Goal: Transaction & Acquisition: Purchase product/service

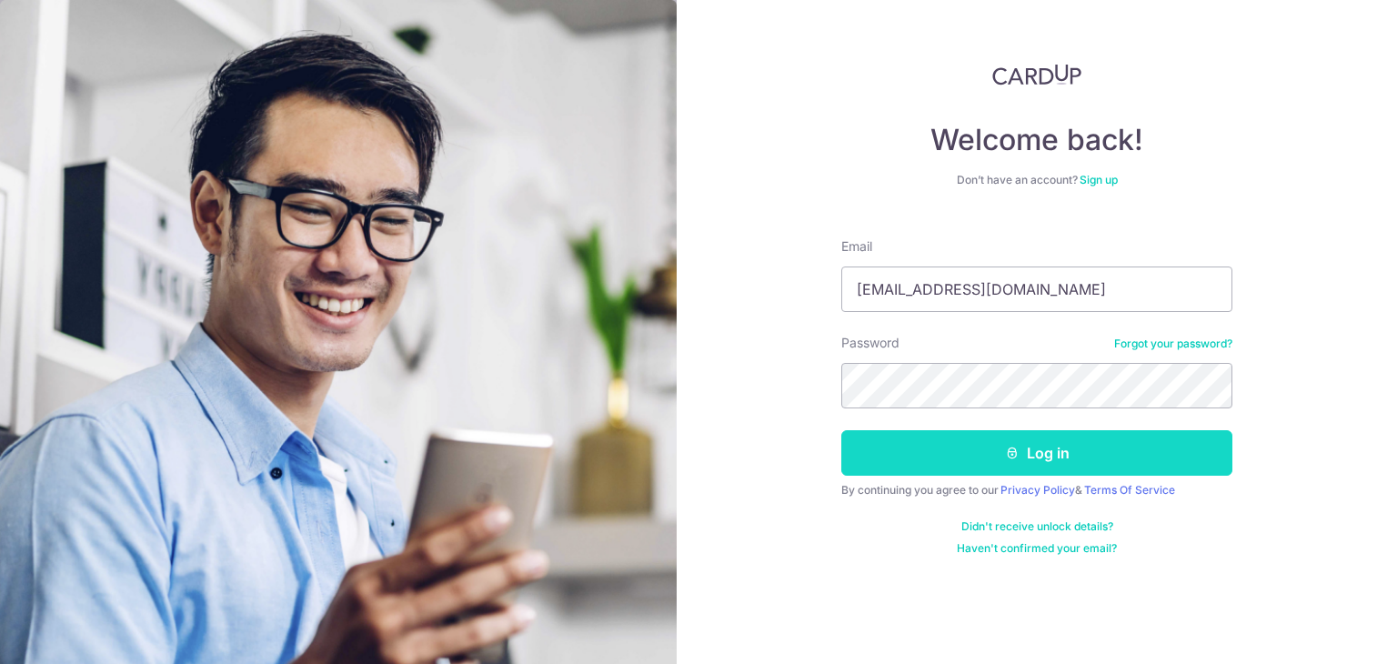
click at [1062, 456] on button "Log in" at bounding box center [1036, 452] width 391 height 45
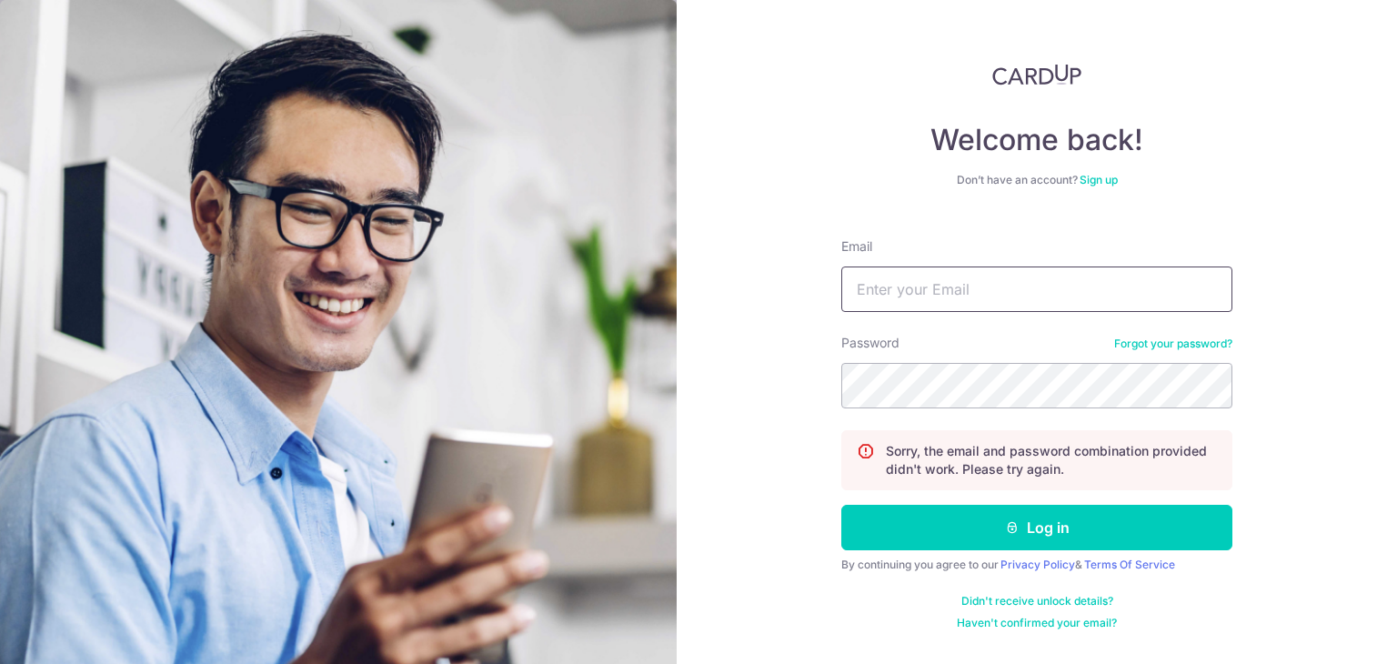
click at [1029, 272] on input "Email" at bounding box center [1036, 288] width 391 height 45
type input "[EMAIL_ADDRESS][DOMAIN_NAME]"
click at [841, 505] on button "Log in" at bounding box center [1036, 527] width 391 height 45
click at [980, 280] on input "Email" at bounding box center [1036, 288] width 391 height 45
type input "[EMAIL_ADDRESS][DOMAIN_NAME]"
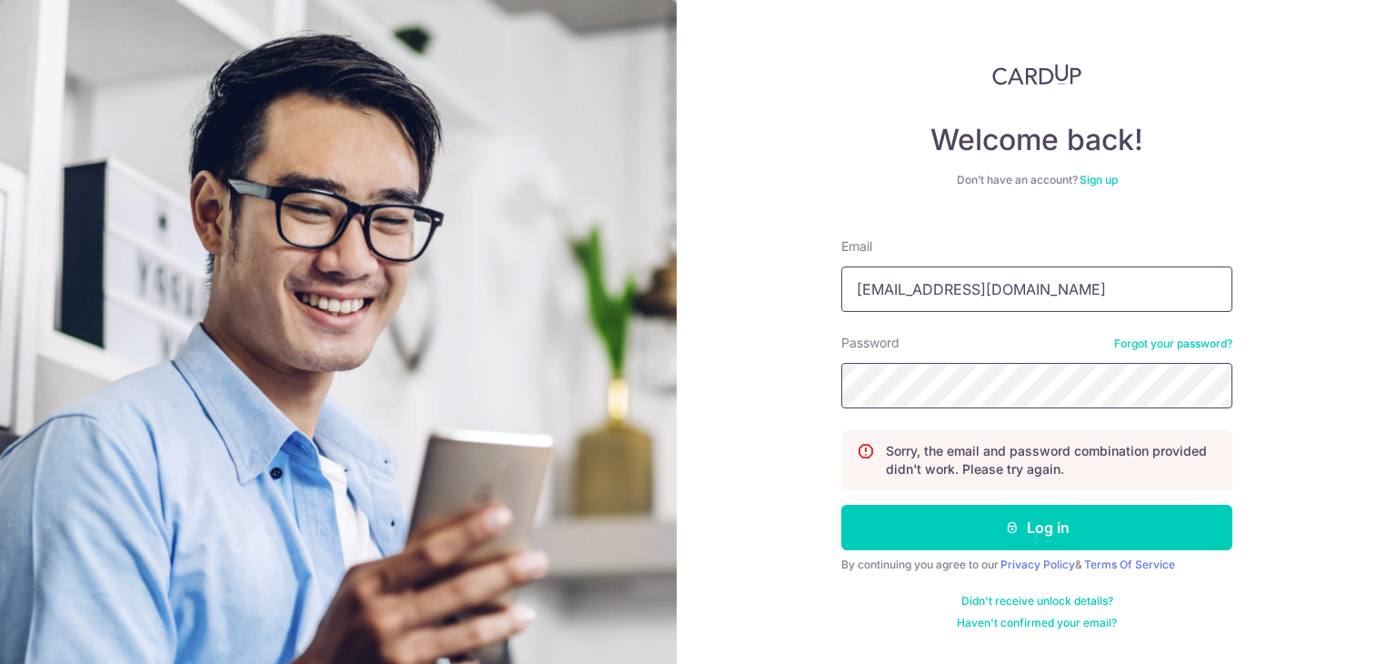
click at [841, 505] on button "Log in" at bounding box center [1036, 527] width 391 height 45
click at [986, 299] on input "Email" at bounding box center [1036, 288] width 391 height 45
type input "[EMAIL_ADDRESS][DOMAIN_NAME]"
click at [841, 505] on button "Log in" at bounding box center [1036, 527] width 391 height 45
click at [967, 281] on input "Email" at bounding box center [1036, 288] width 391 height 45
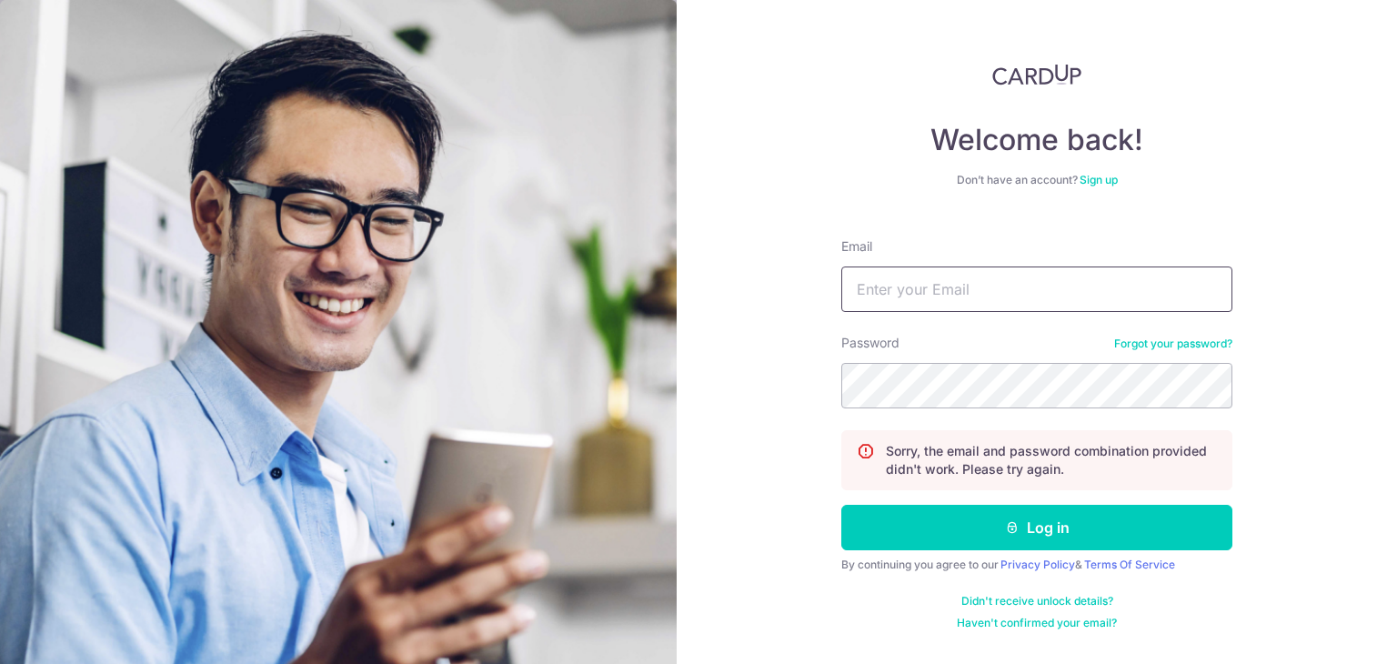
type input "[EMAIL_ADDRESS][DOMAIN_NAME]"
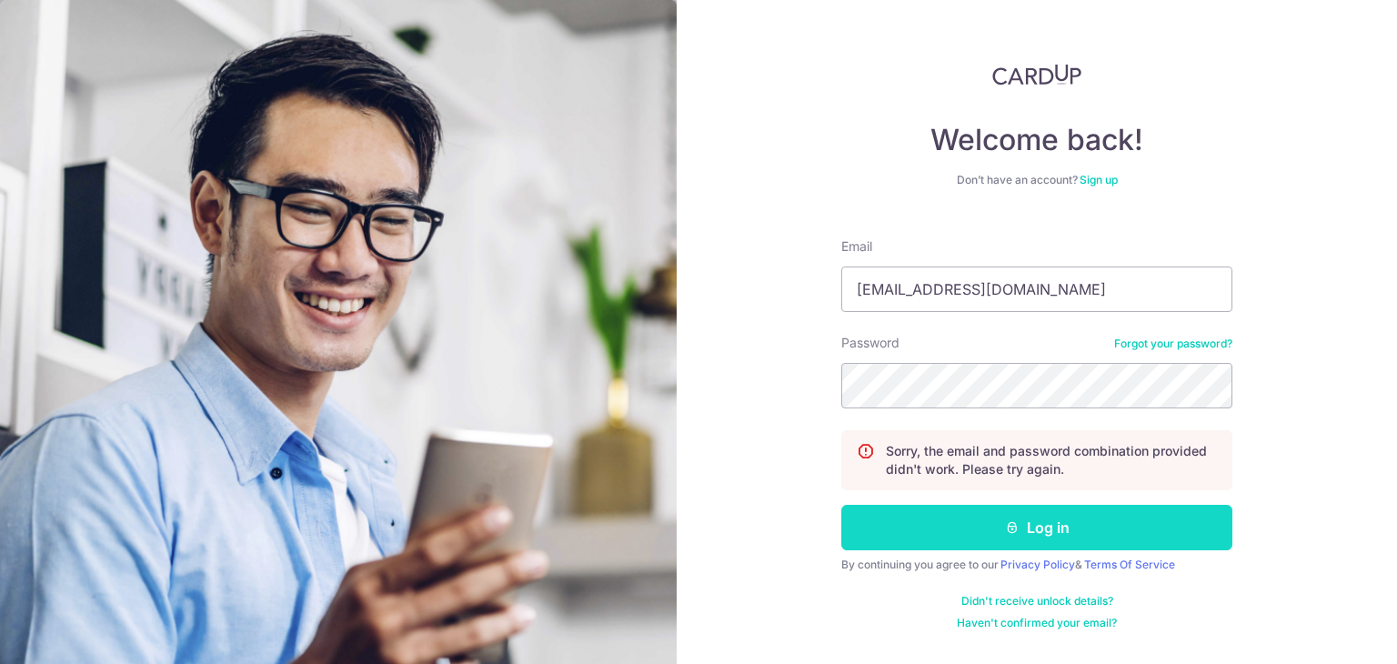
click at [1075, 528] on button "Log in" at bounding box center [1036, 527] width 391 height 45
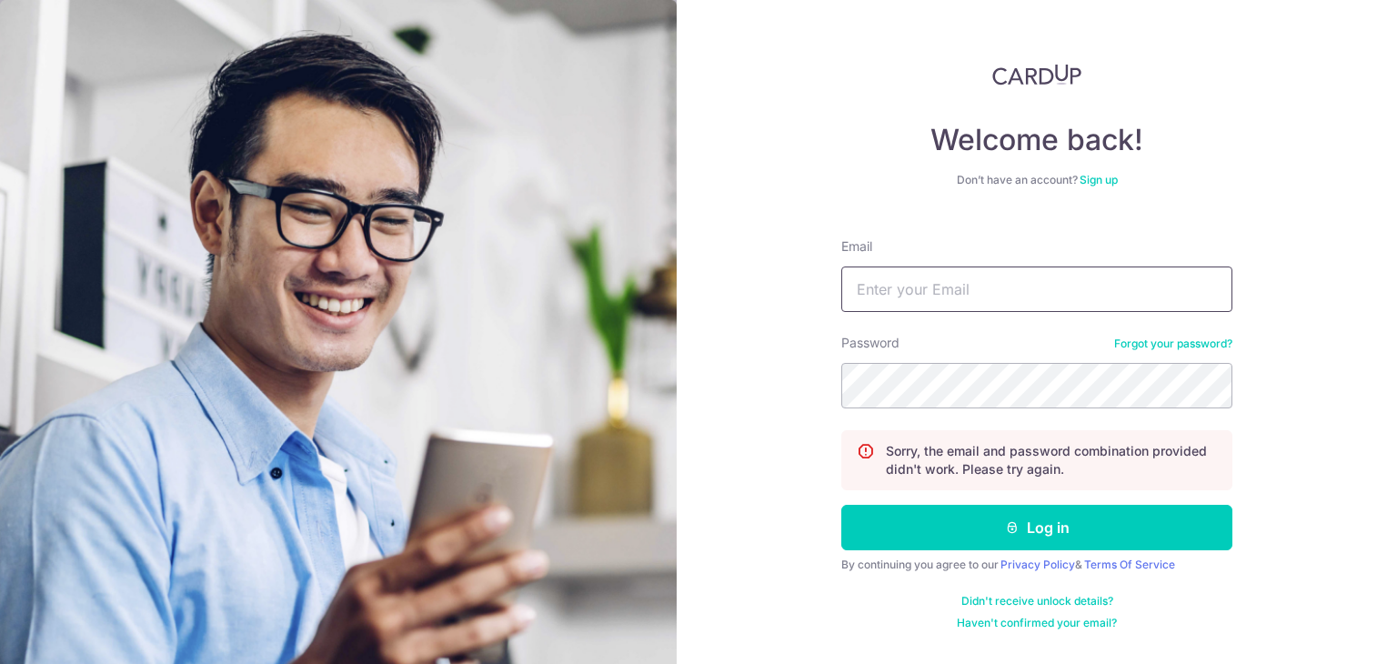
drag, startPoint x: 876, startPoint y: 285, endPoint x: 906, endPoint y: 314, distance: 41.1
click at [876, 285] on input "Email" at bounding box center [1036, 288] width 391 height 45
type input "[EMAIL_ADDRESS][DOMAIN_NAME]"
click at [1206, 358] on div "Password Forgot your password?" at bounding box center [1036, 371] width 391 height 75
click at [1210, 343] on link "Forgot your password?" at bounding box center [1173, 343] width 118 height 15
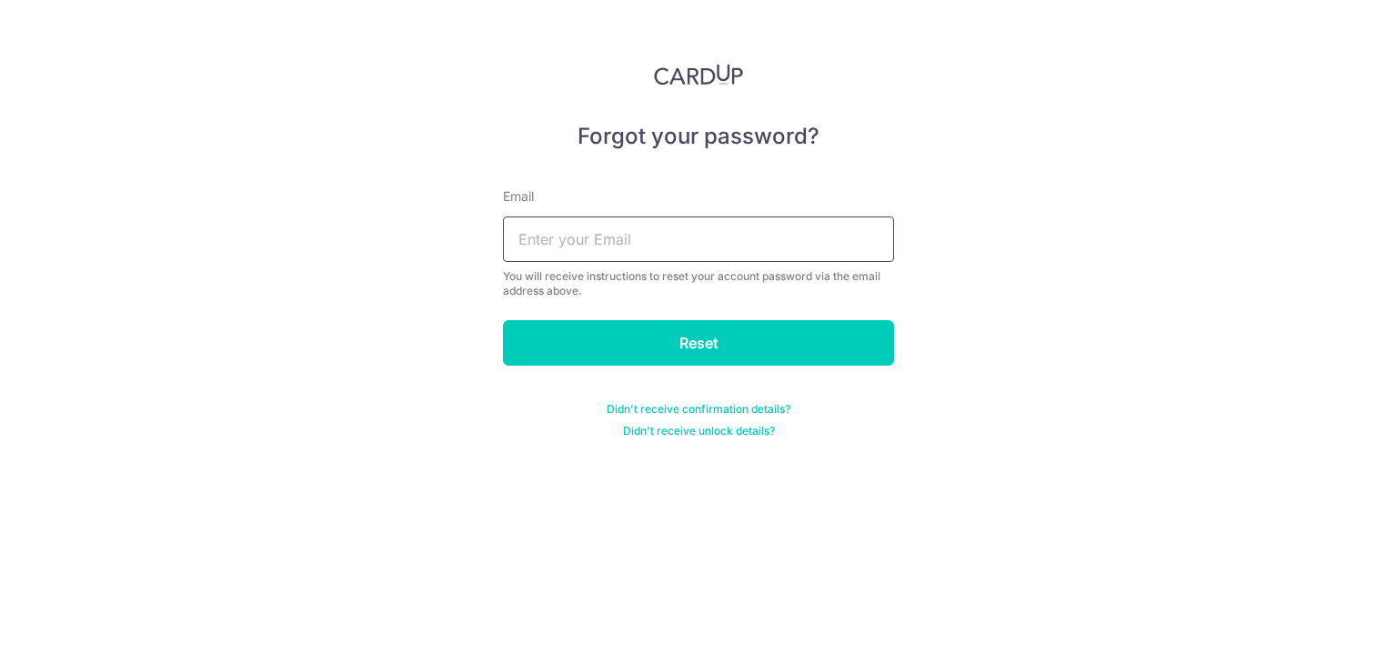
click at [735, 225] on input "text" at bounding box center [698, 238] width 391 height 45
type input "[EMAIL_ADDRESS][DOMAIN_NAME]"
click at [655, 317] on form "Email qeenlian@126.com You will receive instructions to reset your account pass…" at bounding box center [698, 301] width 391 height 273
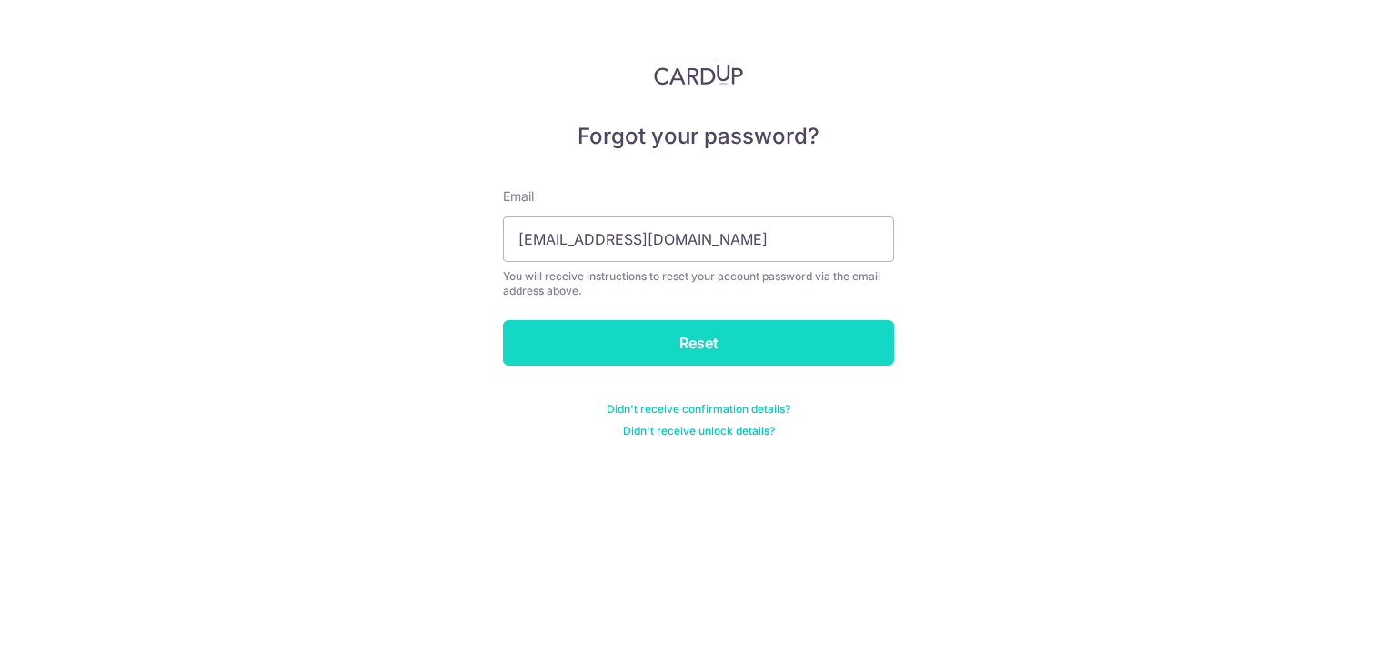
click at [753, 343] on input "Reset" at bounding box center [698, 342] width 391 height 45
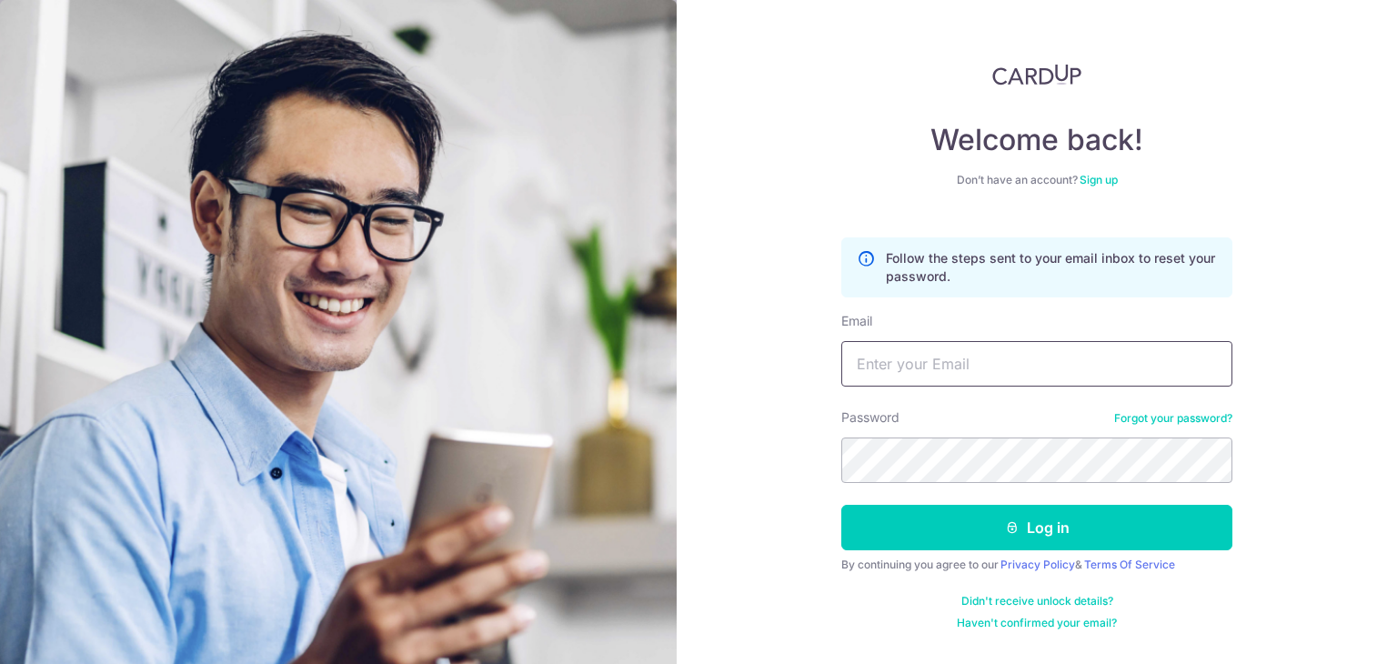
click at [1031, 355] on input "Email" at bounding box center [1036, 363] width 391 height 45
click at [1273, 302] on div "Welcome back! Don’t have an account? Sign up Follow the steps sent to your emai…" at bounding box center [1036, 332] width 720 height 664
click at [1049, 354] on input "Email" at bounding box center [1036, 363] width 391 height 45
type input "[EMAIL_ADDRESS][DOMAIN_NAME]"
click at [841, 505] on button "Log in" at bounding box center [1036, 527] width 391 height 45
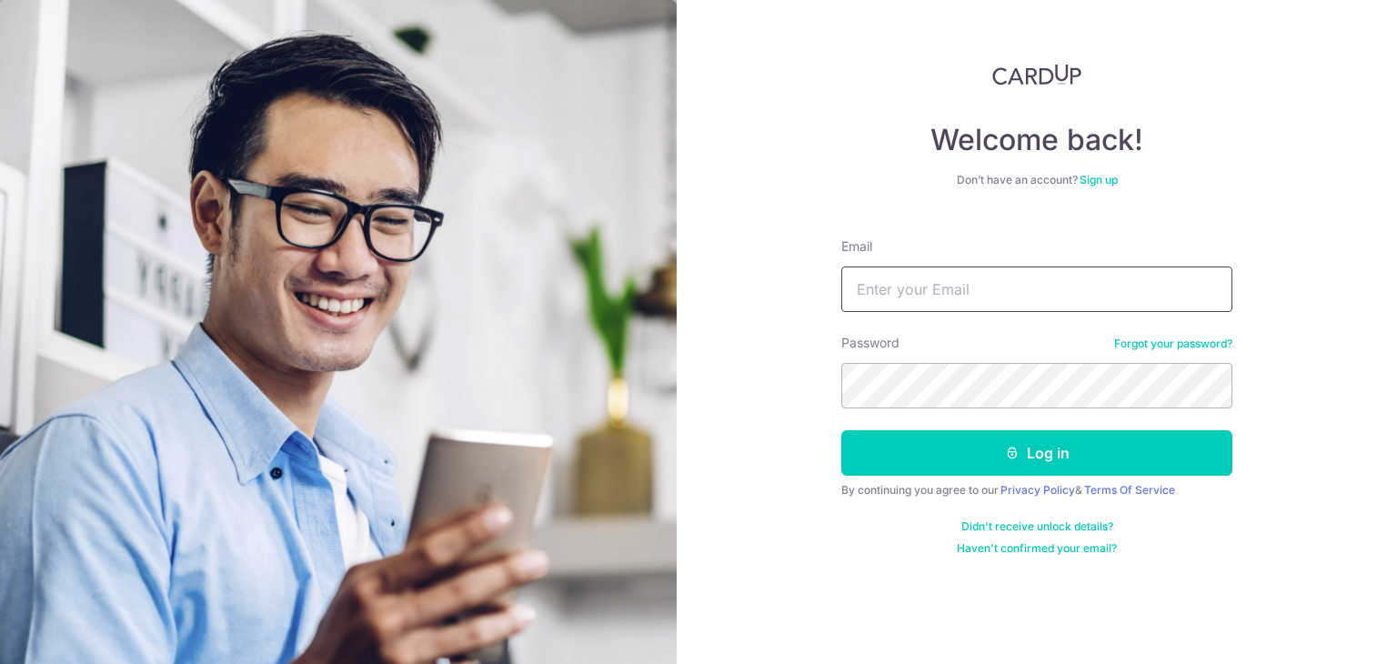
click at [998, 291] on input "Email" at bounding box center [1036, 288] width 391 height 45
type input "[EMAIL_ADDRESS][DOMAIN_NAME]"
click at [841, 430] on button "Log in" at bounding box center [1036, 452] width 391 height 45
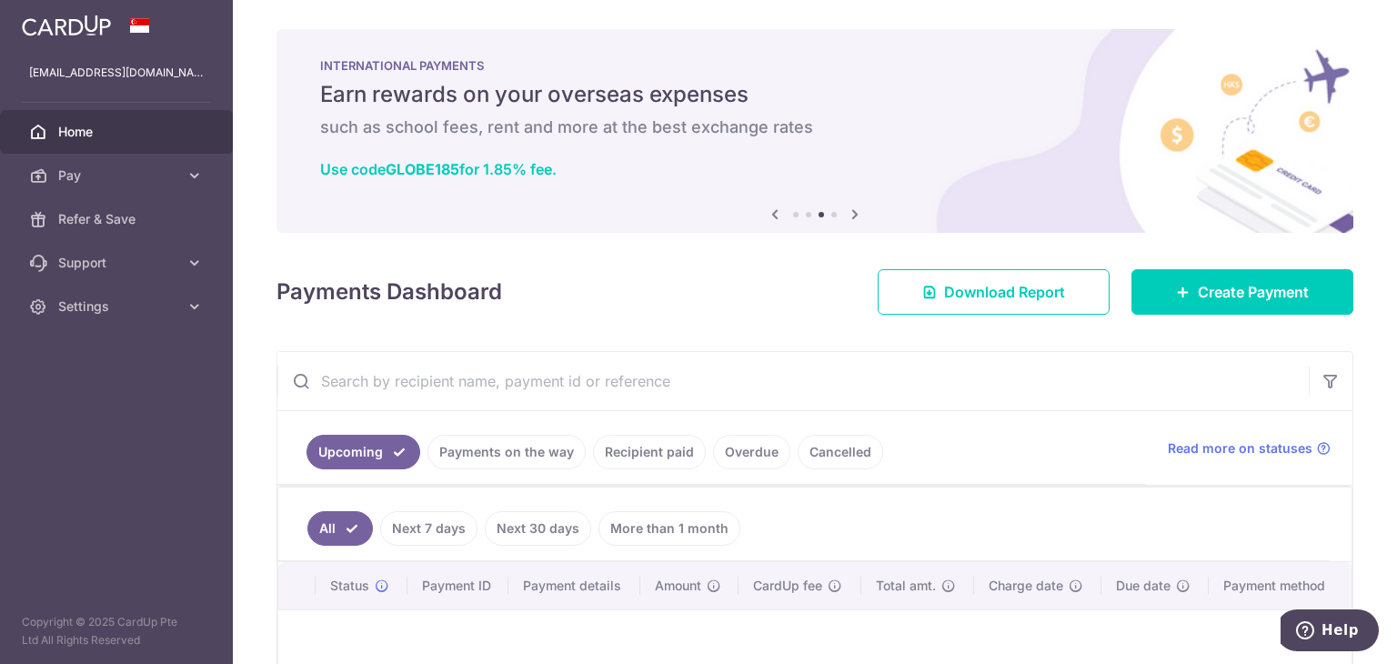
click at [100, 125] on span "Home" at bounding box center [118, 132] width 120 height 18
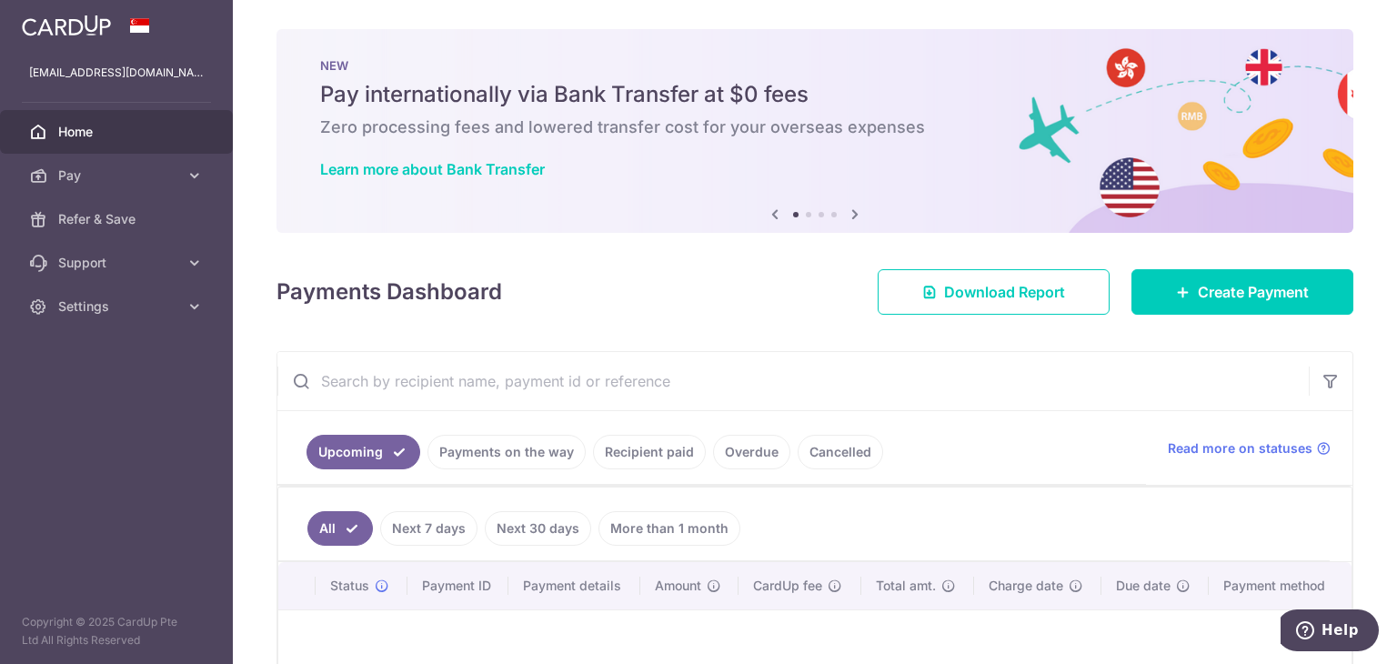
click at [41, 23] on img at bounding box center [66, 26] width 89 height 22
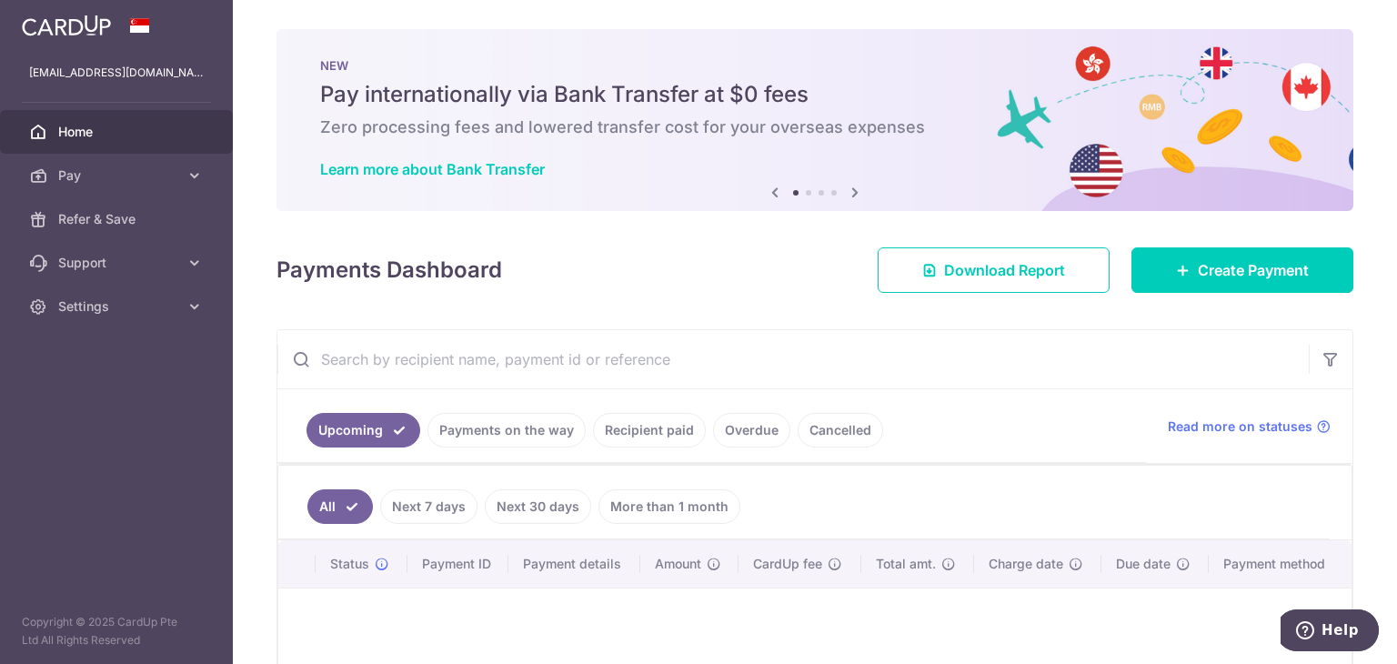
click at [847, 194] on icon at bounding box center [855, 192] width 22 height 23
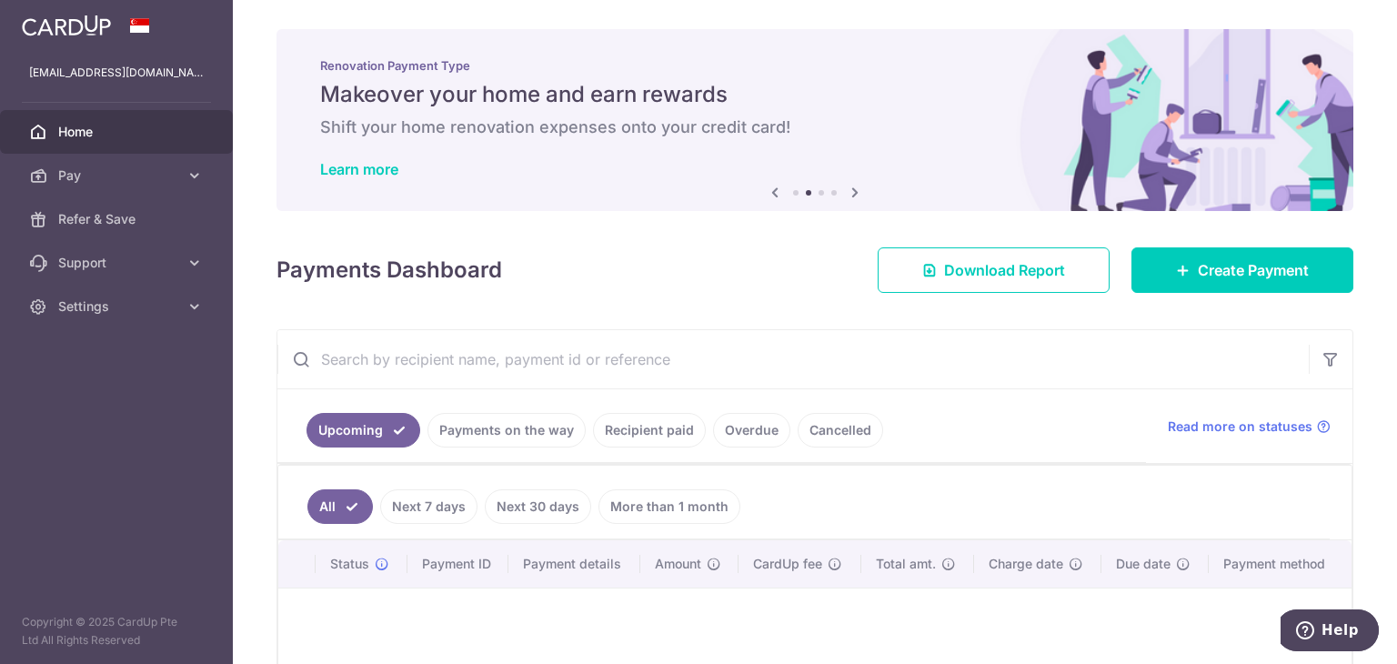
click at [847, 194] on icon at bounding box center [855, 192] width 22 height 23
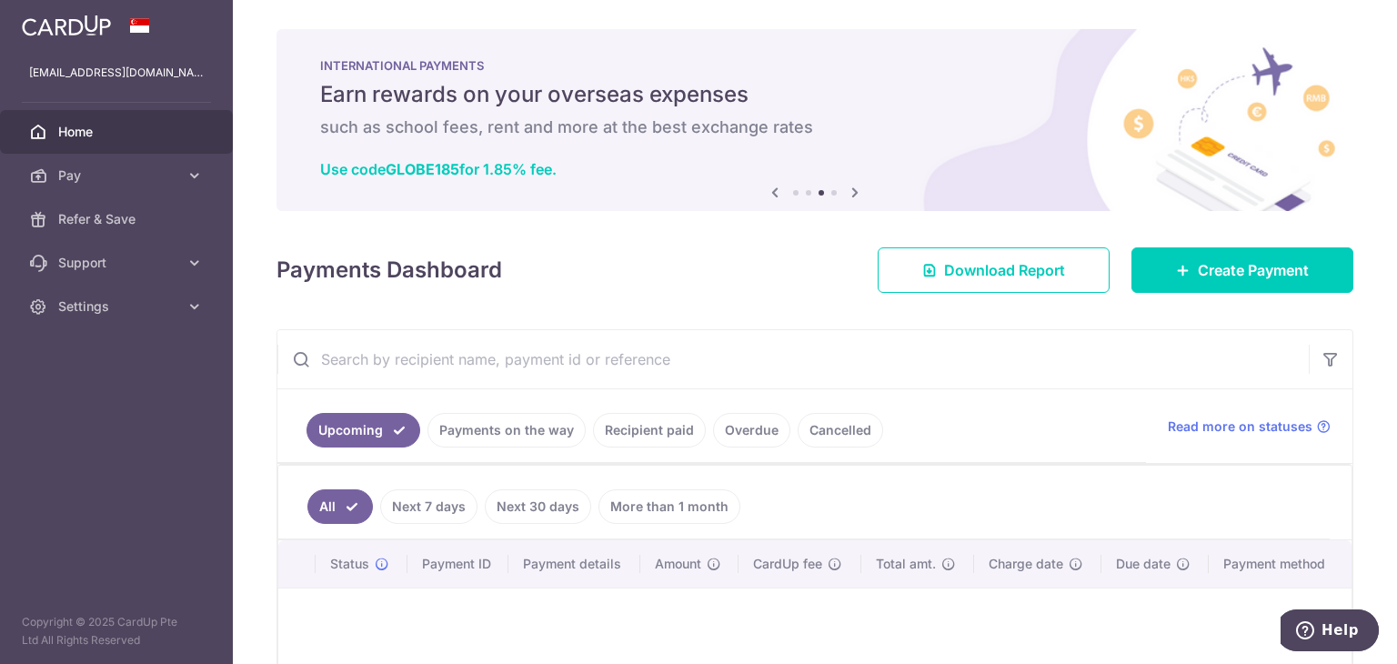
click at [847, 194] on icon at bounding box center [855, 192] width 22 height 23
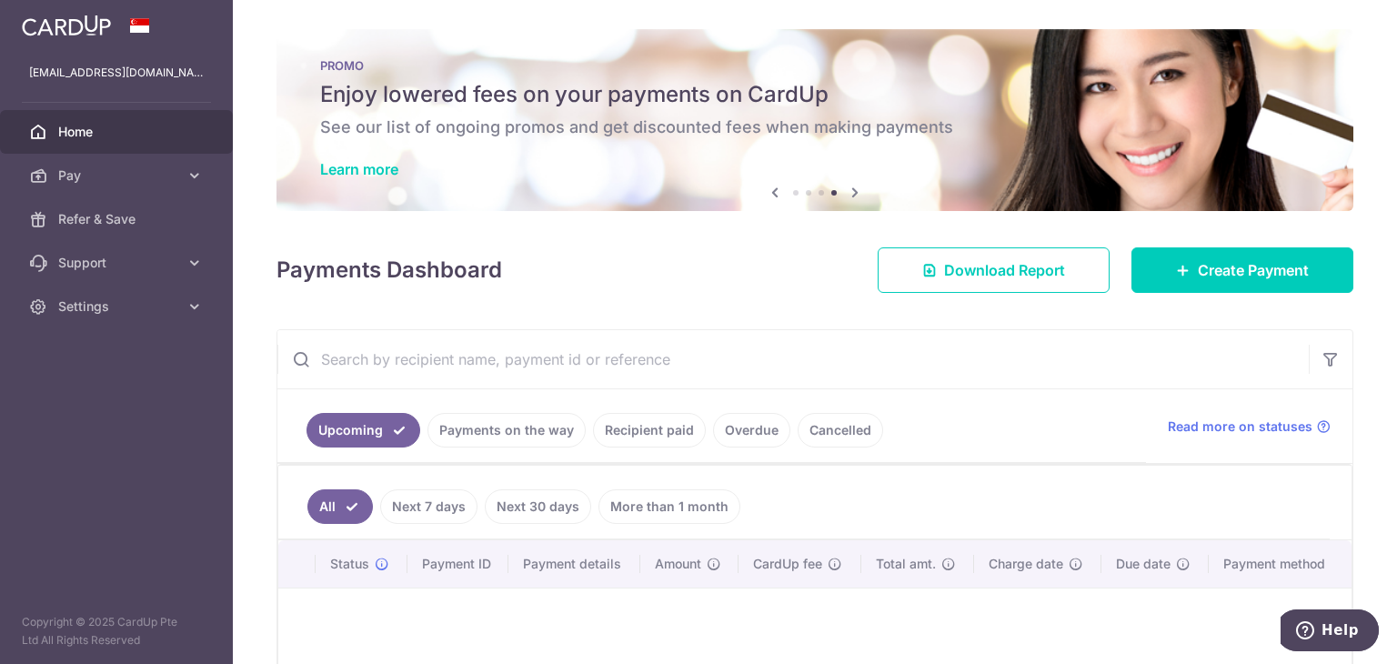
click at [69, 28] on img at bounding box center [66, 26] width 89 height 22
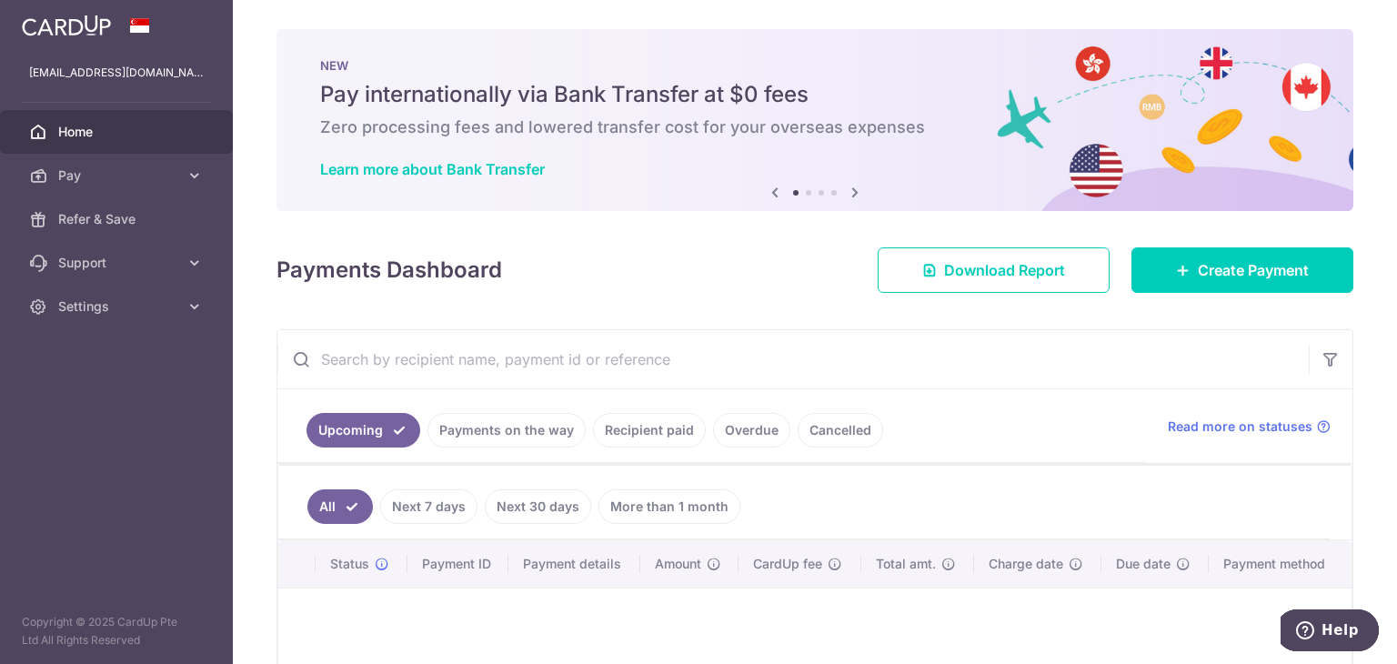
click at [851, 191] on icon at bounding box center [855, 192] width 22 height 23
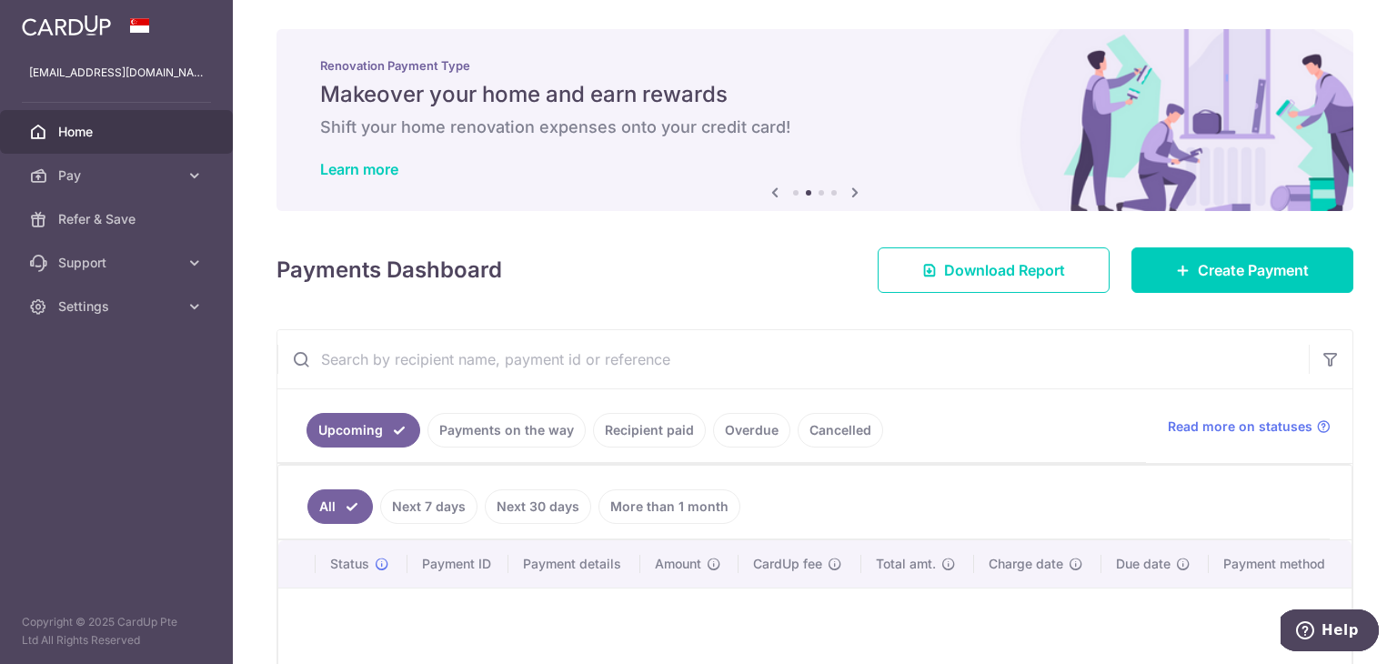
click at [851, 191] on icon at bounding box center [855, 192] width 22 height 23
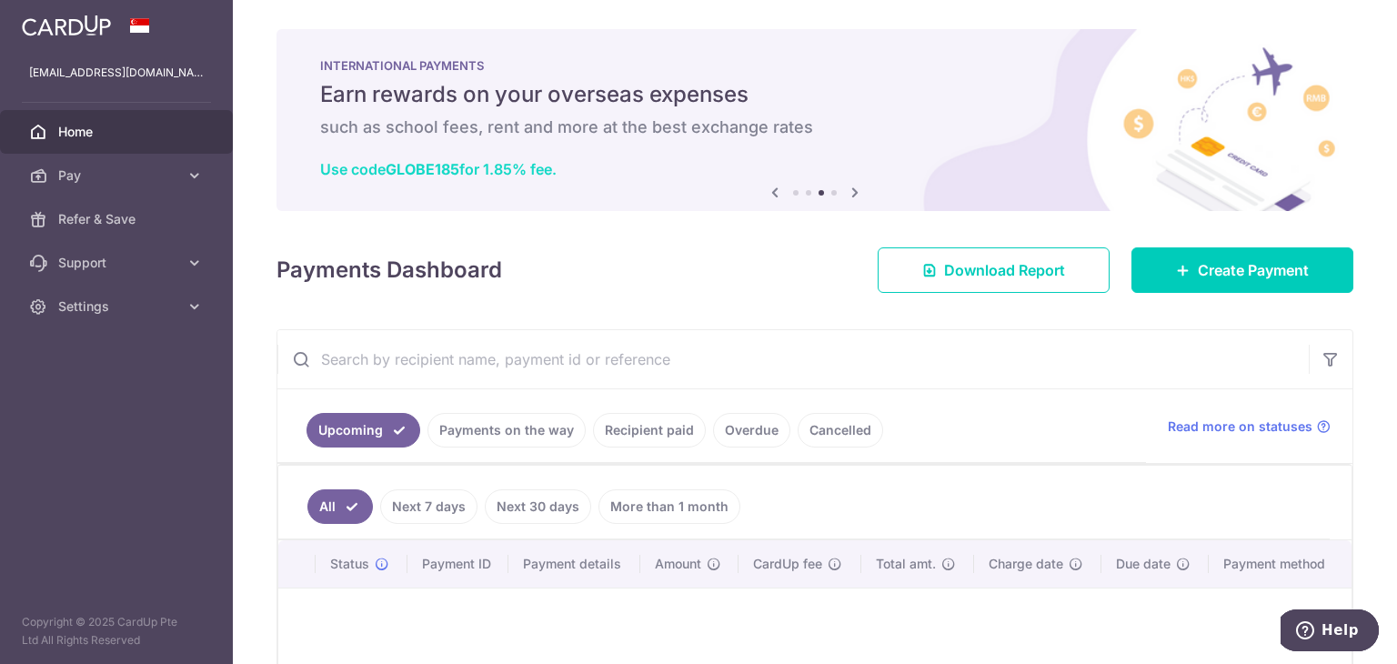
click at [489, 170] on link "Use code GLOBE185 for 1.85% fee." at bounding box center [438, 169] width 236 height 18
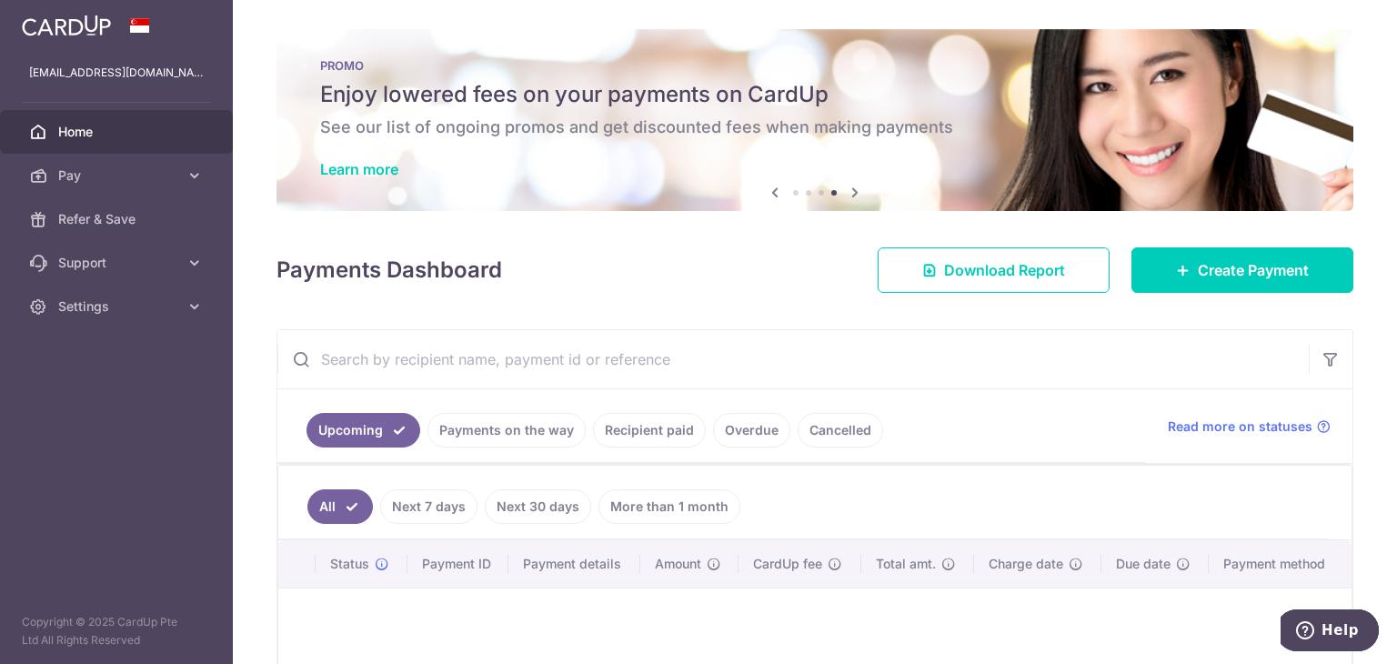
click at [580, 114] on div "PROMO Enjoy lowered fees on your payments on CardUp See our list of ongoing pro…" at bounding box center [814, 120] width 1076 height 182
click at [357, 163] on link "Learn more" at bounding box center [359, 169] width 78 height 18
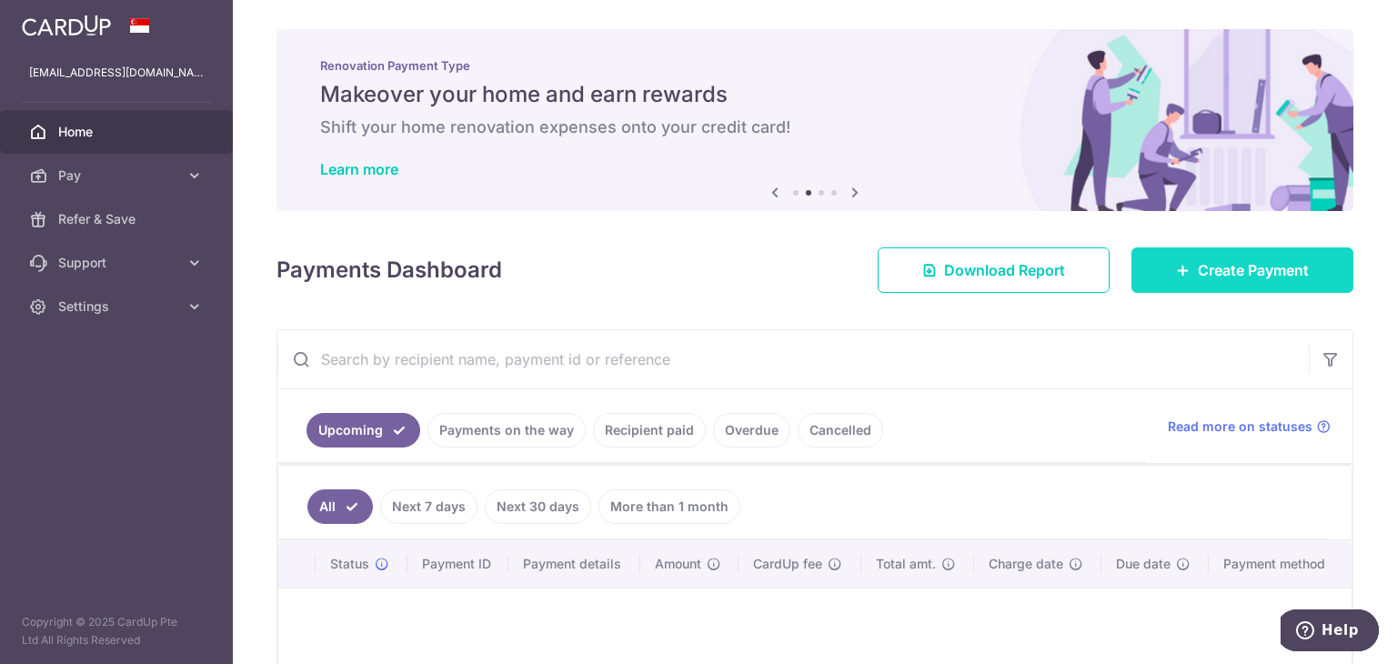
click at [1209, 278] on span "Create Payment" at bounding box center [1252, 270] width 111 height 22
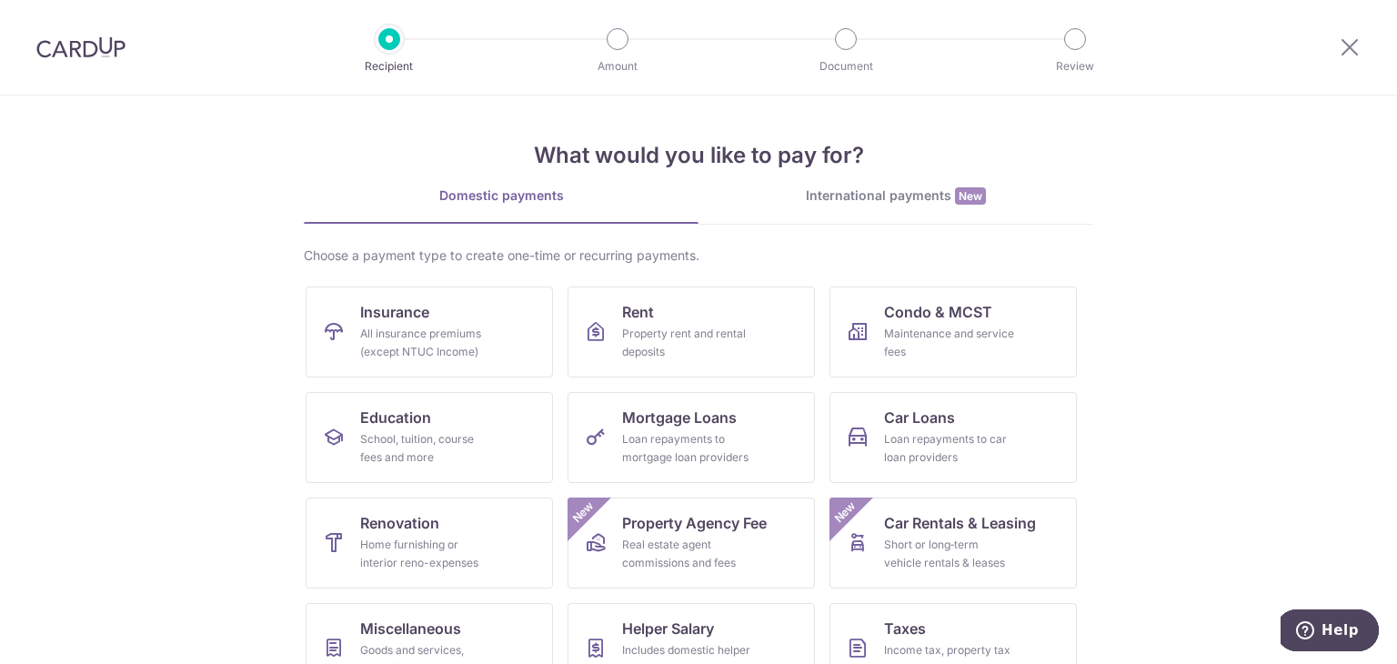
scroll to position [91, 0]
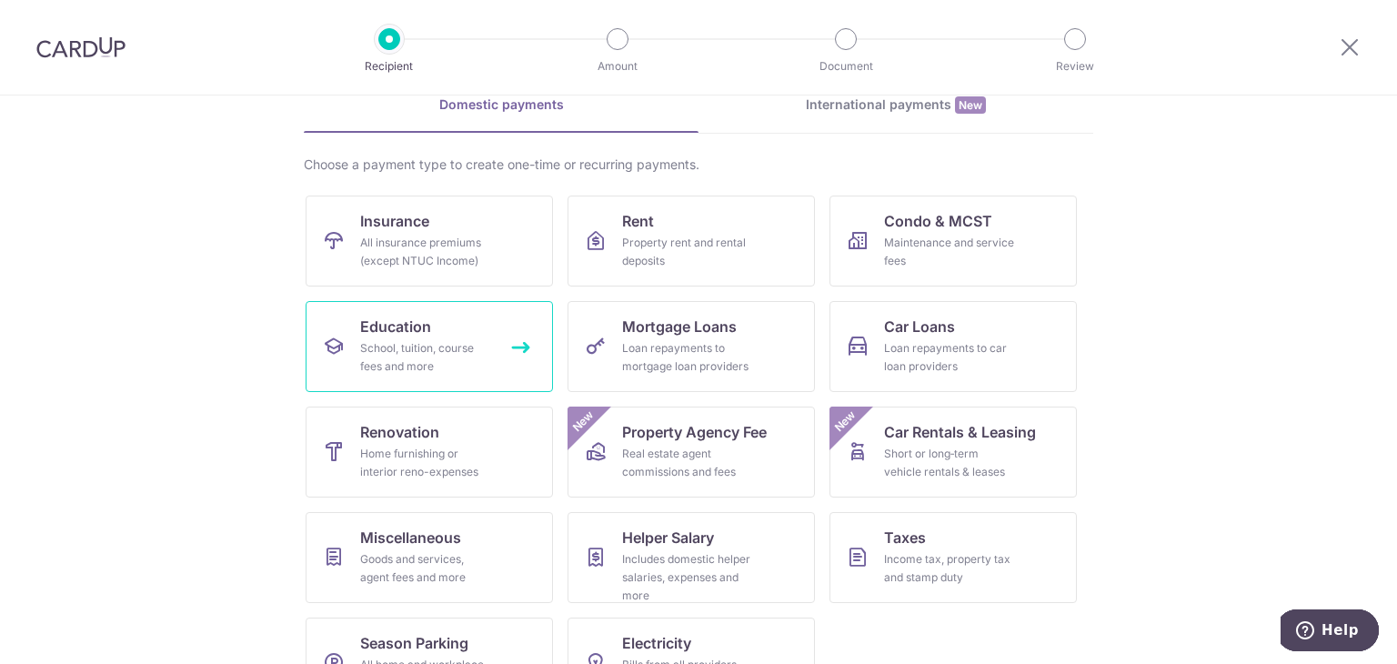
click at [460, 363] on div "School, tuition, course fees and more" at bounding box center [425, 357] width 131 height 36
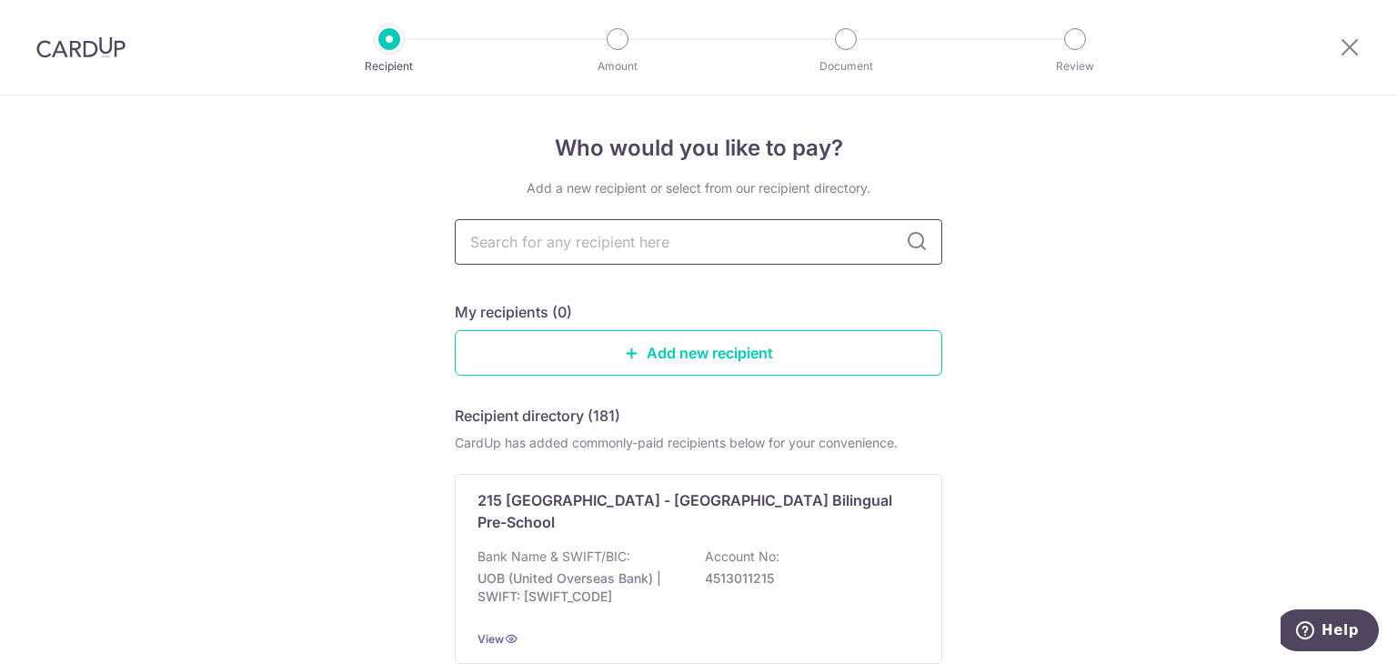
click at [565, 245] on input "text" at bounding box center [698, 241] width 487 height 45
drag, startPoint x: 565, startPoint y: 245, endPoint x: 491, endPoint y: 251, distance: 73.9
click at [491, 251] on input "text" at bounding box center [698, 241] width 487 height 45
click at [649, 249] on input "text" at bounding box center [698, 241] width 487 height 45
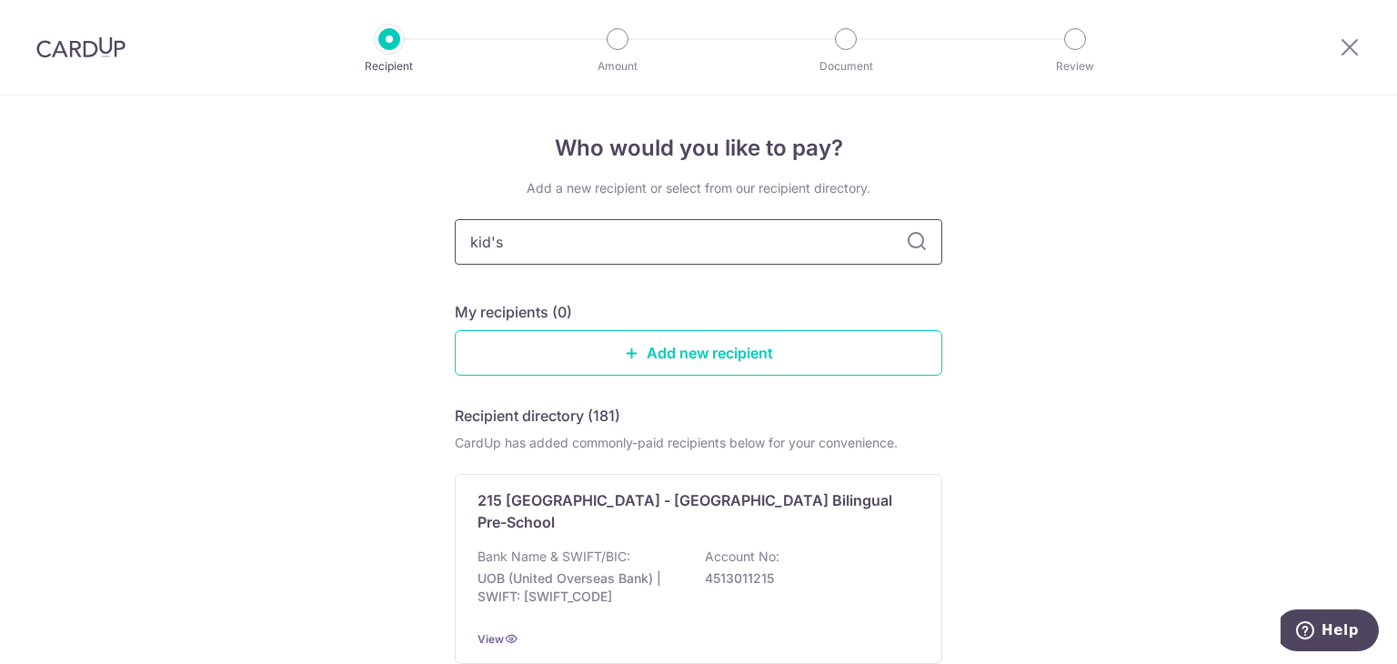
type input "kid's"
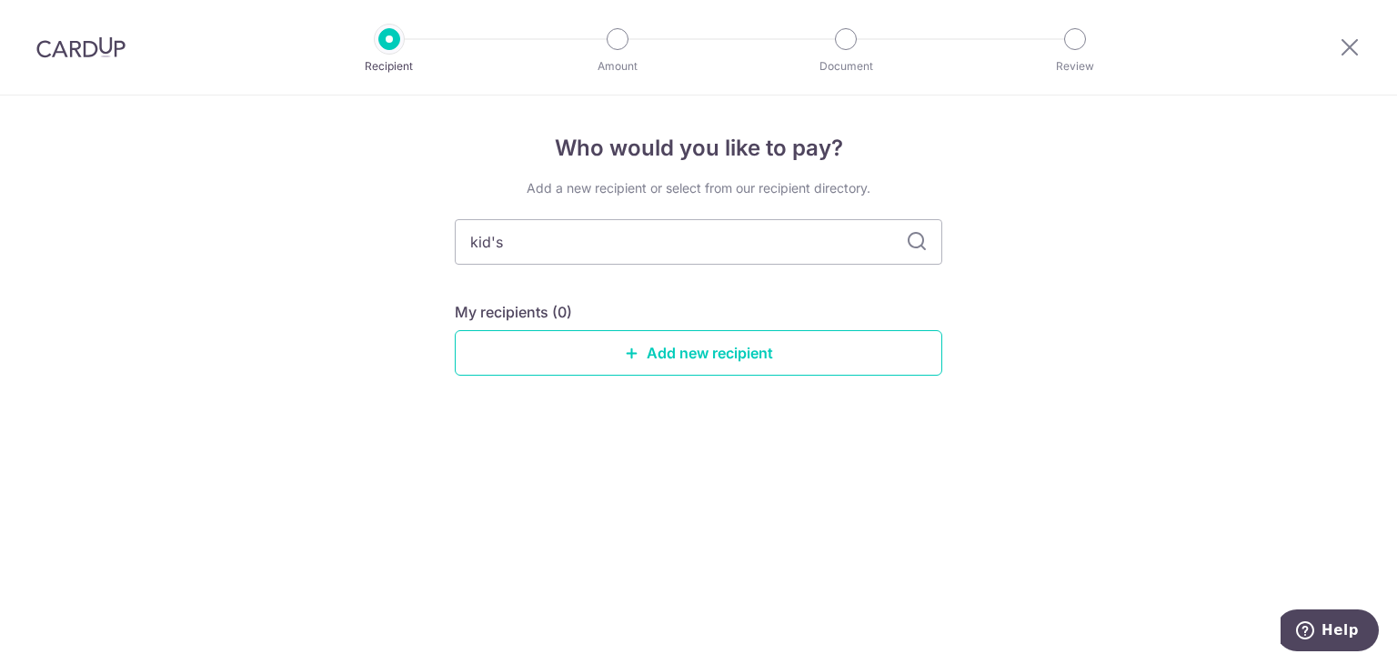
click at [918, 239] on icon at bounding box center [917, 242] width 22 height 22
click at [589, 237] on input "kid's" at bounding box center [698, 241] width 487 height 45
type input "kid's colo"
type input "kid's"
click at [636, 260] on input "kid's" at bounding box center [698, 241] width 487 height 45
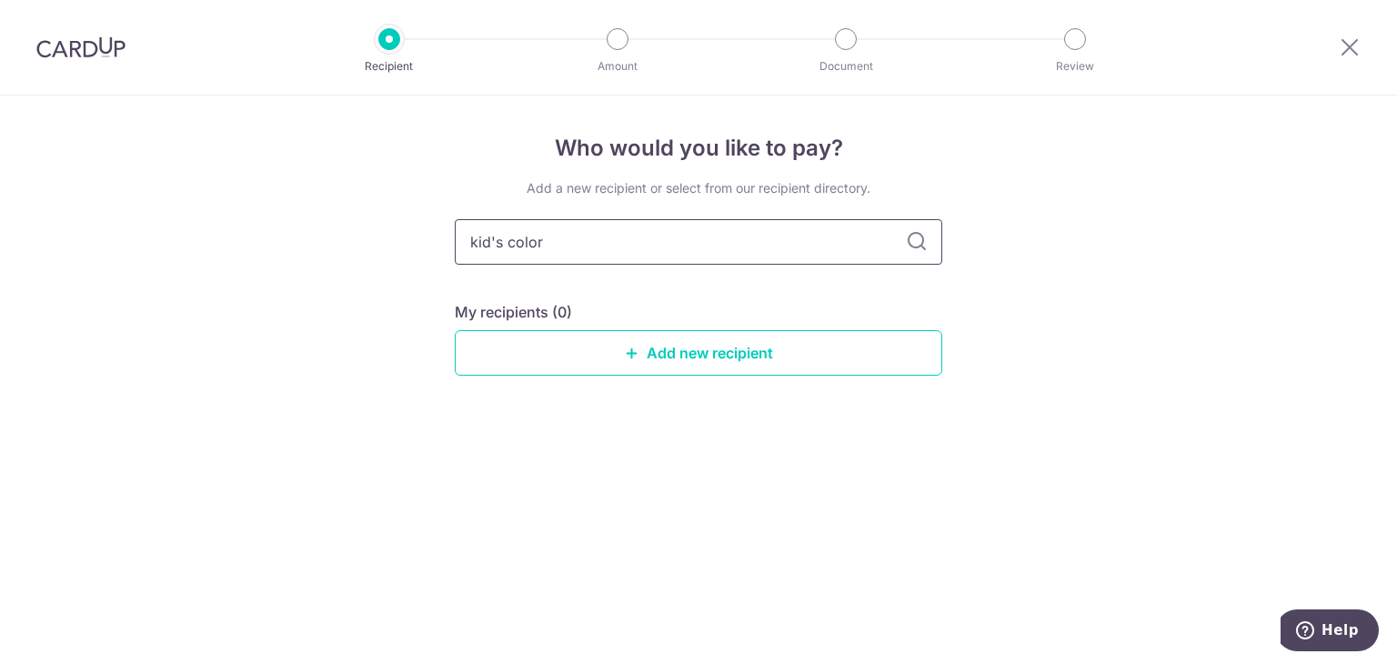
type input "kid's color"
type input "kid's colour"
type input "kid's colour factory"
click at [909, 248] on icon at bounding box center [917, 242] width 22 height 22
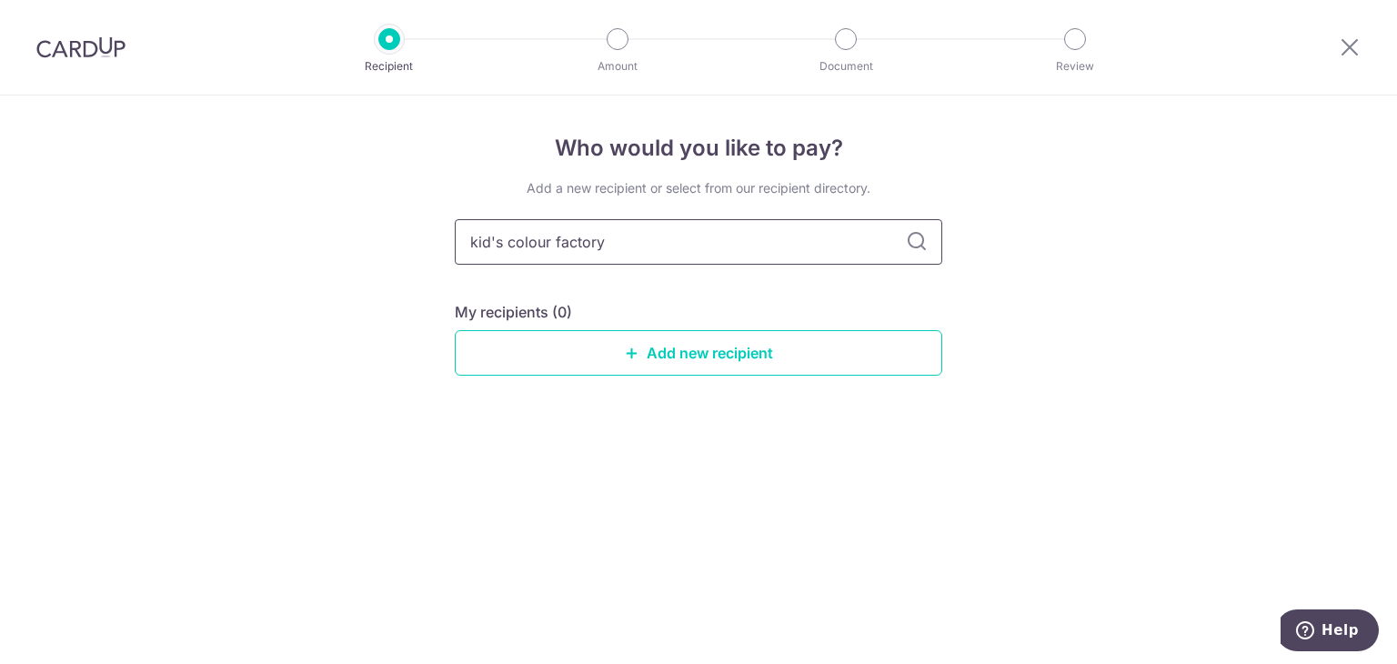
click at [635, 252] on input "kid's colour factory" at bounding box center [698, 241] width 487 height 45
click at [646, 346] on link "Add new recipient" at bounding box center [698, 352] width 487 height 45
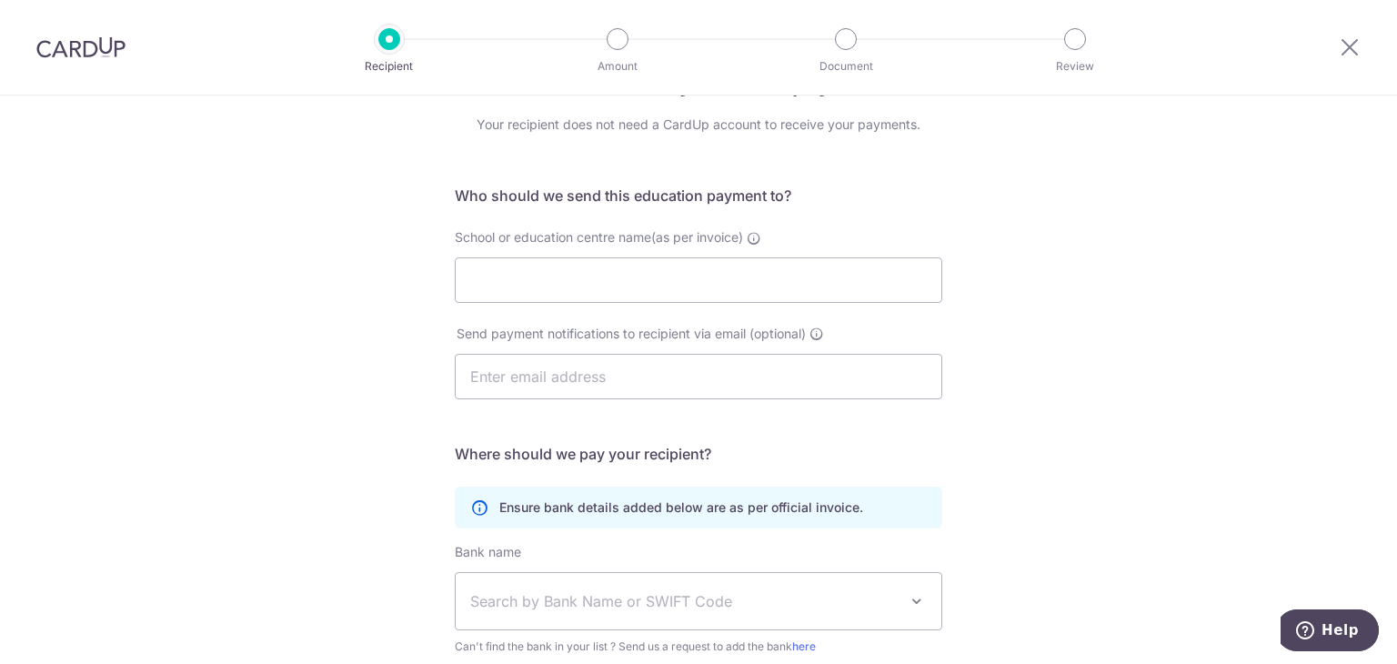
scroll to position [91, 0]
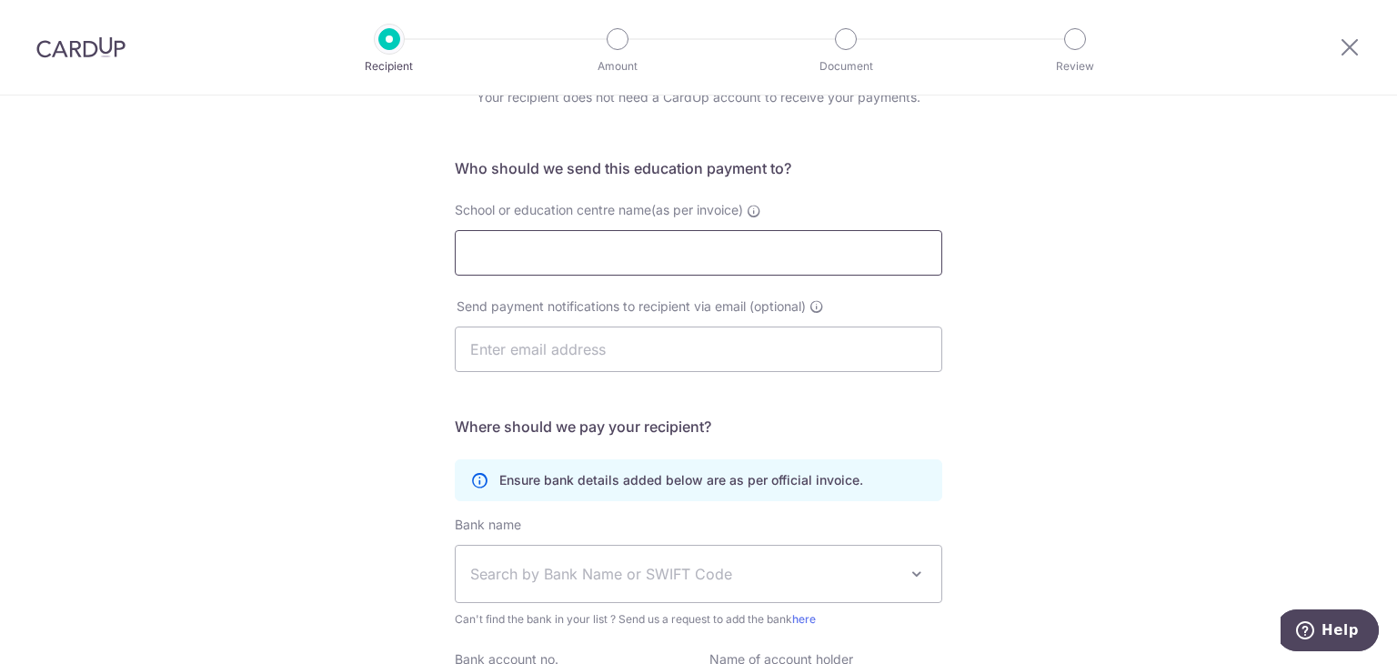
click at [648, 265] on input "School or education centre name(as per invoice)" at bounding box center [698, 252] width 487 height 45
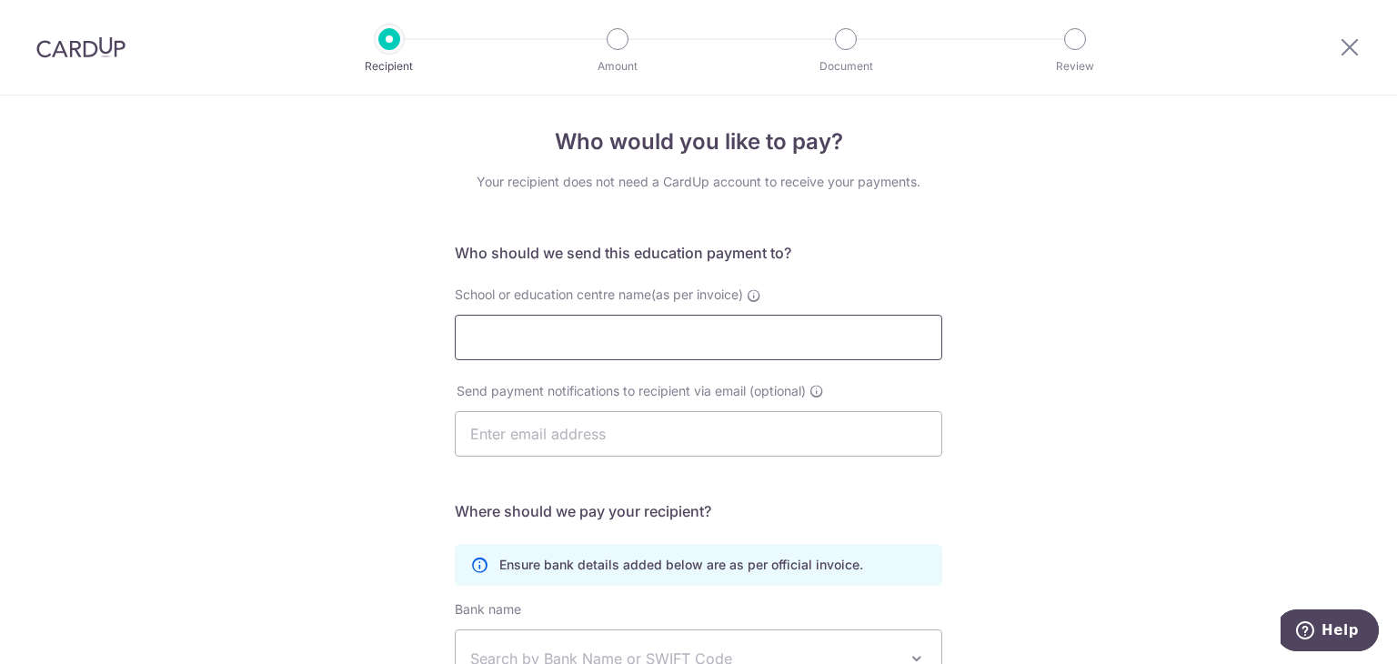
scroll to position [0, 0]
